Goal: Information Seeking & Learning: Check status

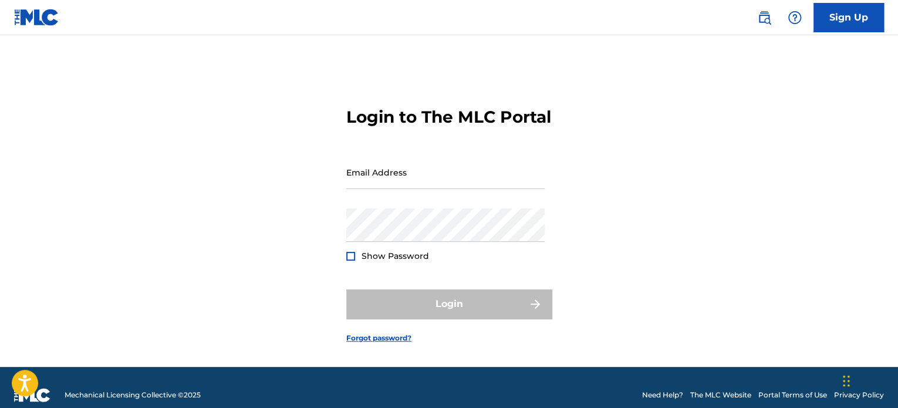
click at [406, 205] on div "Email Address" at bounding box center [445, 182] width 198 height 53
click at [409, 189] on input "Email Address" at bounding box center [445, 172] width 198 height 33
type input "[EMAIL_ADDRESS][DOMAIN_NAME]"
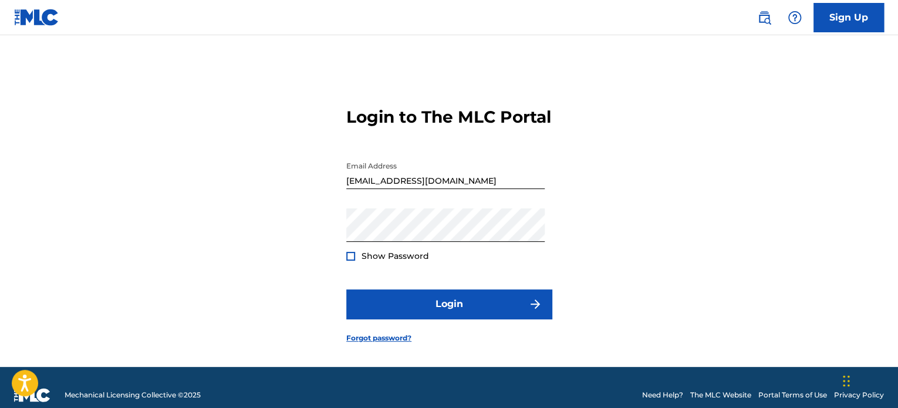
click at [394, 261] on span "Show Password" at bounding box center [396, 256] width 68 height 11
click at [357, 279] on form "Login to The MLC Portal Email Address [EMAIL_ADDRESS][DOMAIN_NAME] Password Sho…" at bounding box center [448, 216] width 205 height 302
click at [351, 261] on div at bounding box center [350, 256] width 9 height 9
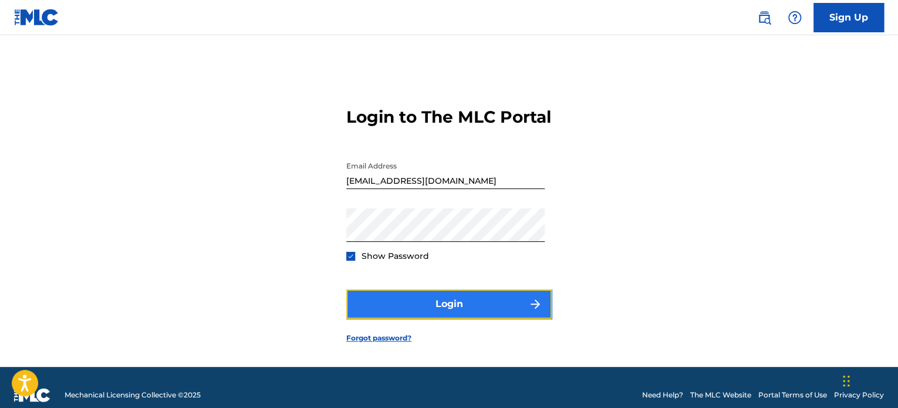
click at [436, 319] on button "Login" at bounding box center [448, 303] width 205 height 29
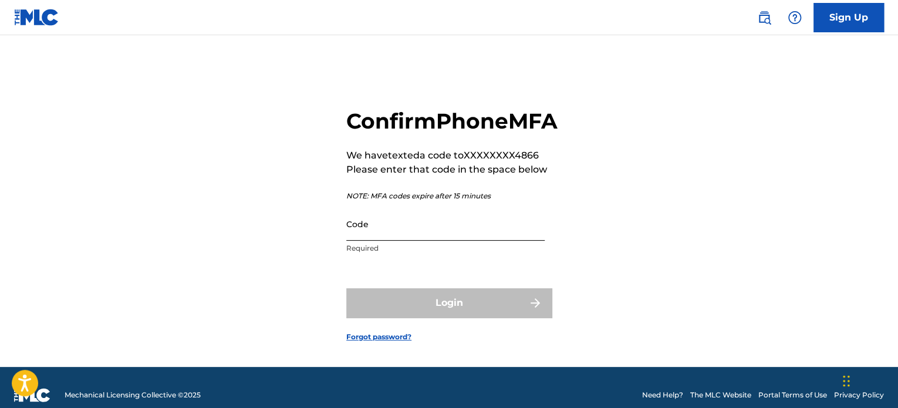
click at [394, 241] on input "Code" at bounding box center [445, 223] width 198 height 33
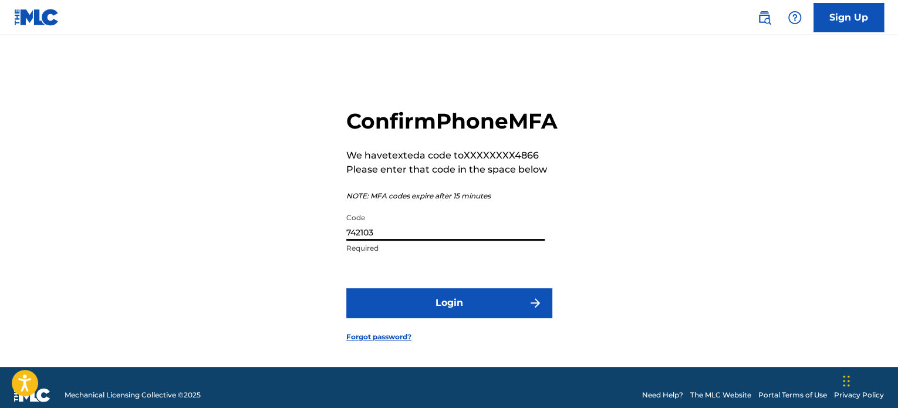
type input "742103"
click at [346, 288] on button "Login" at bounding box center [448, 302] width 205 height 29
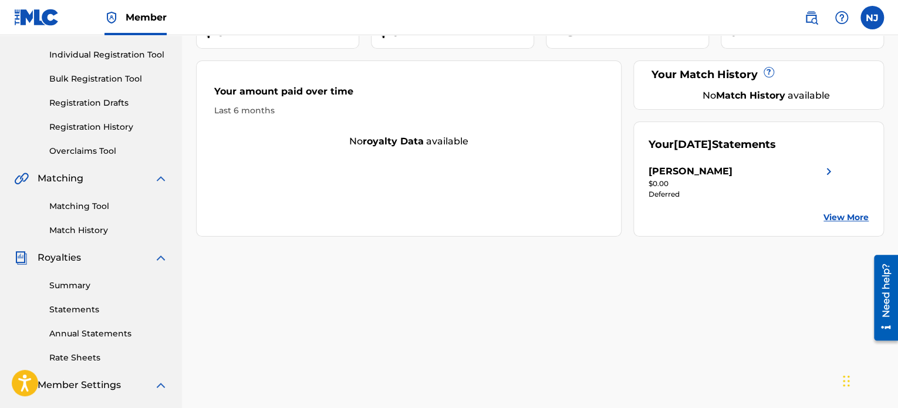
scroll to position [319, 0]
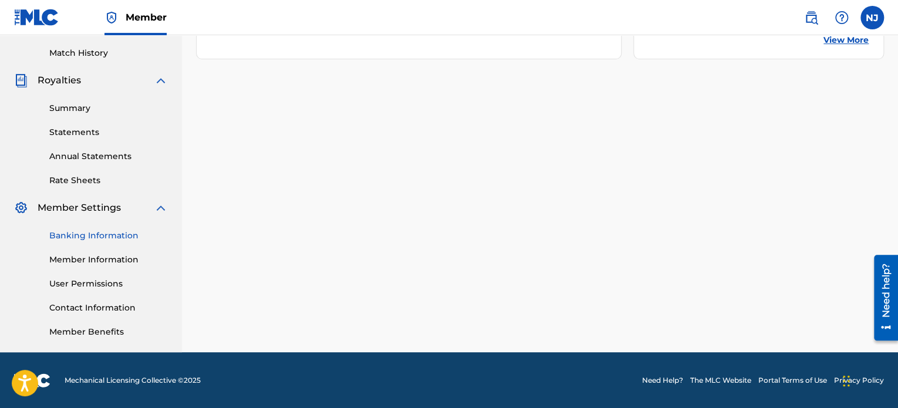
click at [98, 237] on link "Banking Information" at bounding box center [108, 236] width 119 height 12
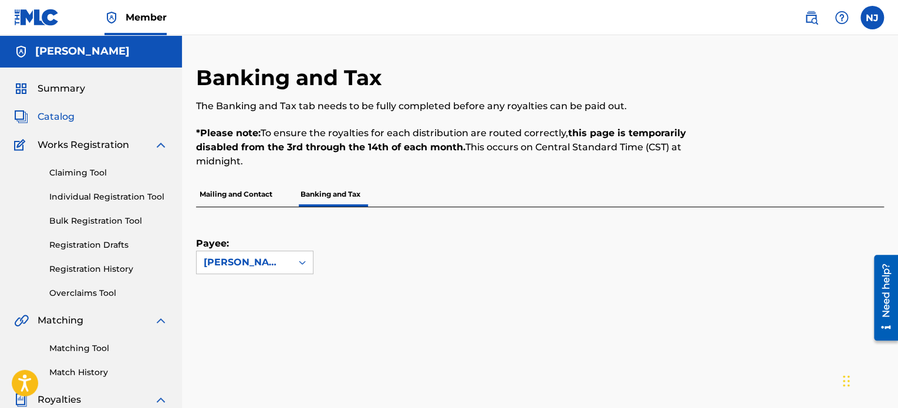
click at [54, 120] on span "Catalog" at bounding box center [56, 117] width 37 height 14
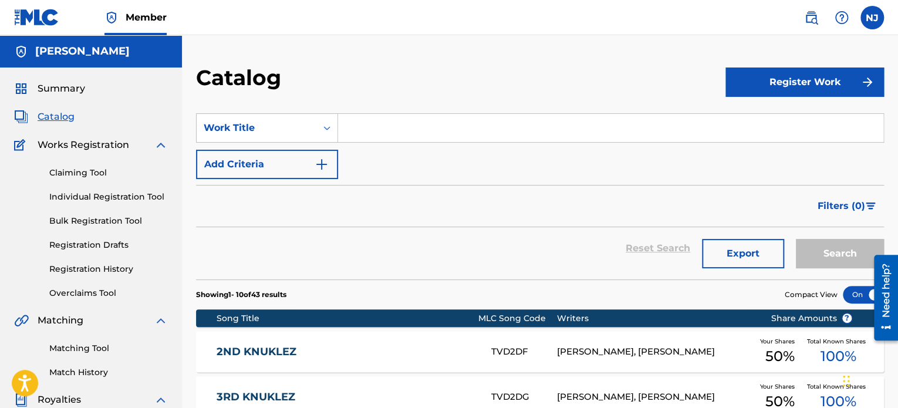
click at [95, 76] on div "Summary Catalog Works Registration Claiming Tool Individual Registration Tool B…" at bounding box center [91, 370] width 182 height 604
click at [83, 86] on span "Summary" at bounding box center [62, 89] width 48 height 14
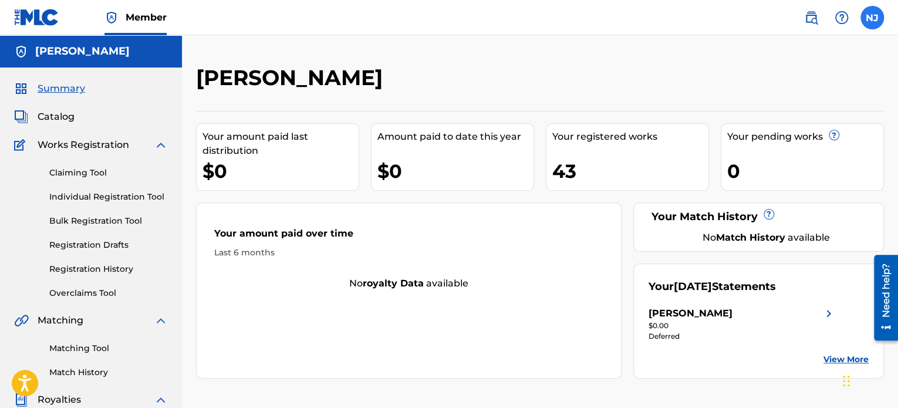
click at [868, 14] on label at bounding box center [872, 17] width 23 height 23
click at [872, 18] on input "NJ [PERSON_NAME] [EMAIL_ADDRESS][DOMAIN_NAME] Notification Preferences Profile …" at bounding box center [872, 18] width 0 height 0
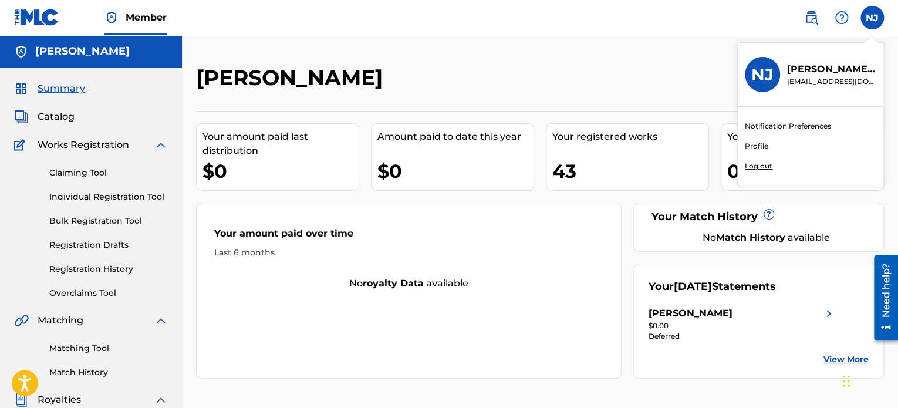
click at [568, 295] on div "Your amount paid over time Last 6 months No royalty data available" at bounding box center [409, 291] width 426 height 176
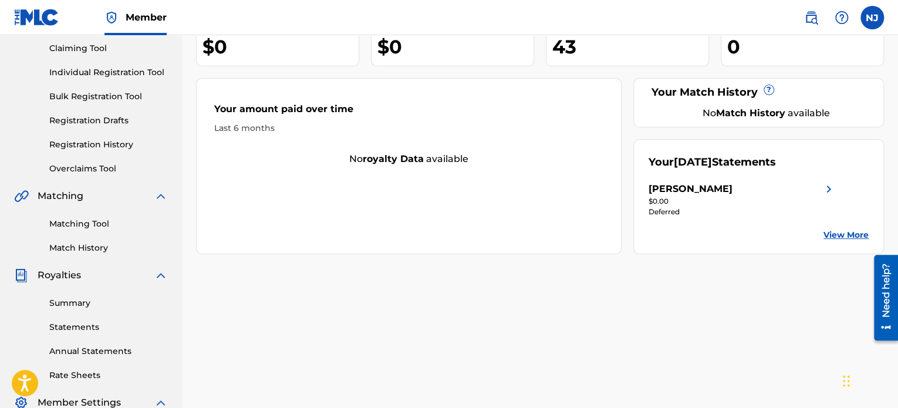
scroll to position [117, 0]
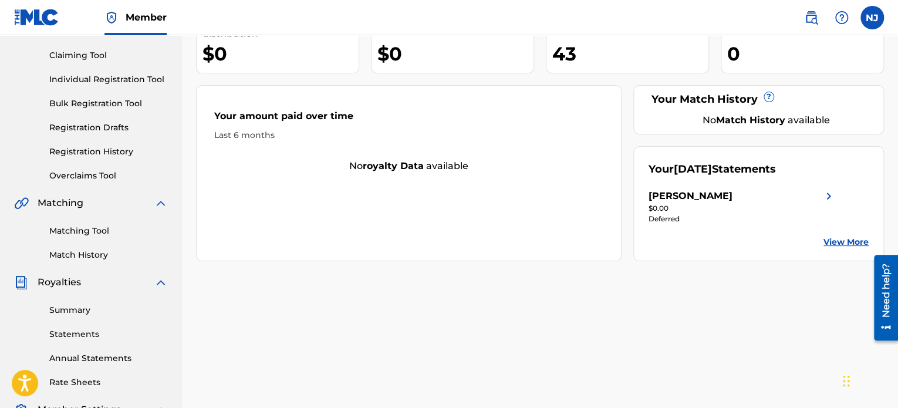
click at [842, 244] on link "View More" at bounding box center [846, 242] width 45 height 12
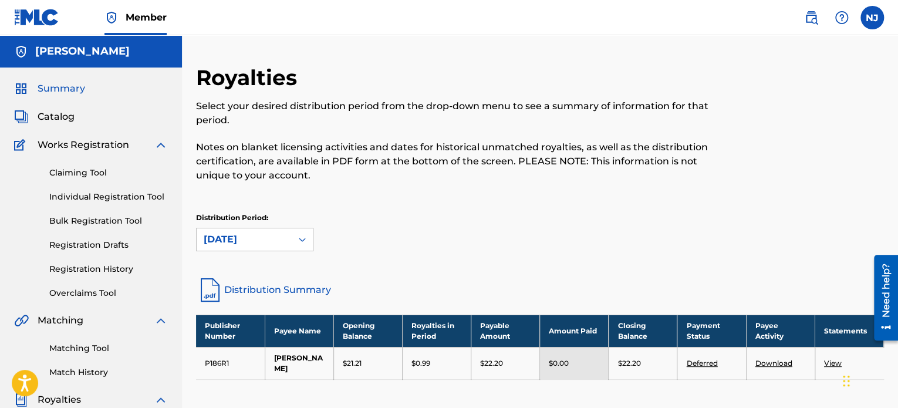
click at [63, 85] on span "Summary" at bounding box center [62, 89] width 48 height 14
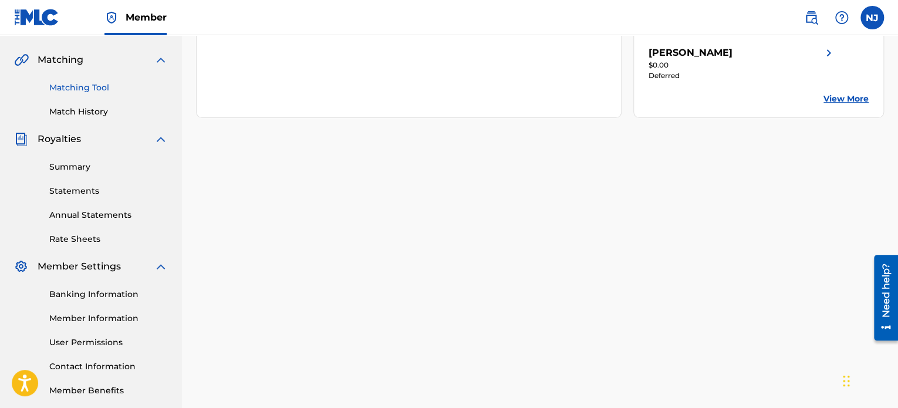
scroll to position [294, 0]
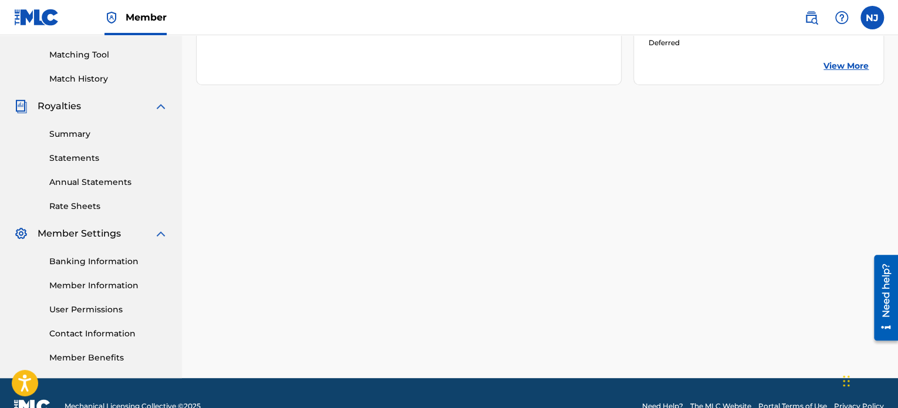
click at [76, 104] on span "Royalties" at bounding box center [59, 106] width 43 height 14
click at [72, 110] on span "Royalties" at bounding box center [59, 106] width 43 height 14
click at [71, 133] on link "Summary" at bounding box center [108, 134] width 119 height 12
